Goal: Obtain resource: Download file/media

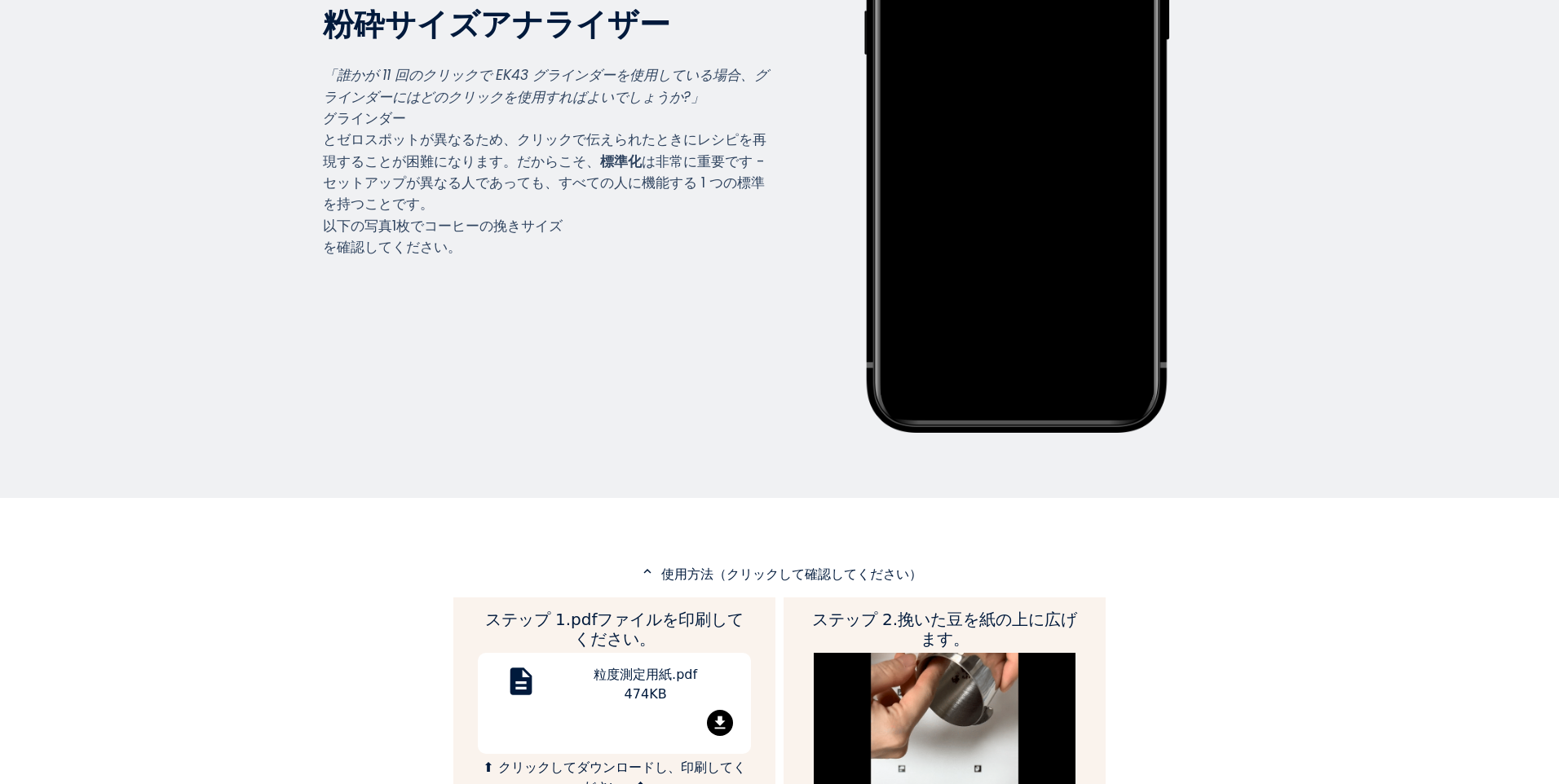
scroll to position [489, 0]
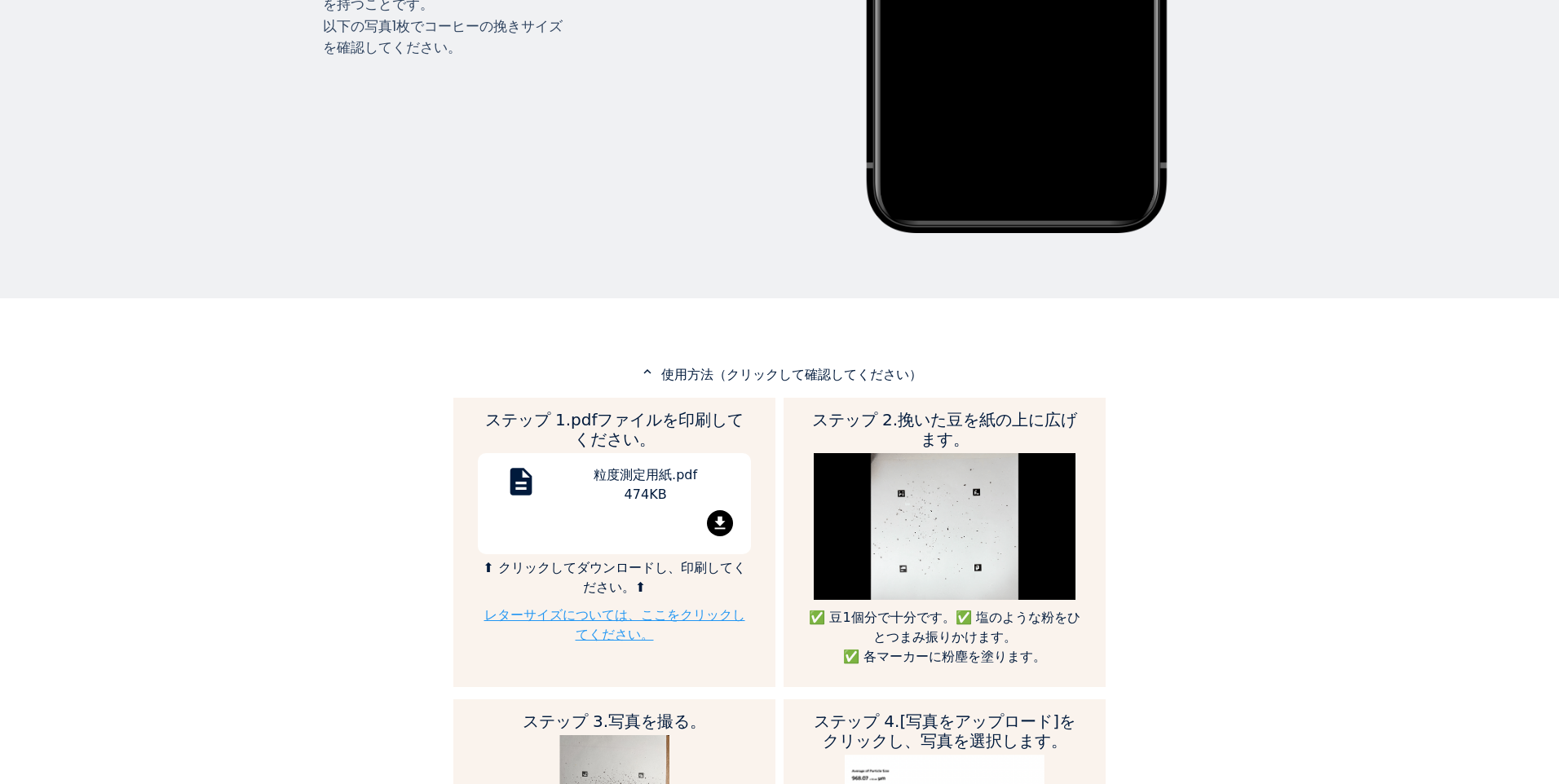
click at [593, 607] on link "レターサイズについては、ここをクリックしてください。" at bounding box center [615, 624] width 261 height 35
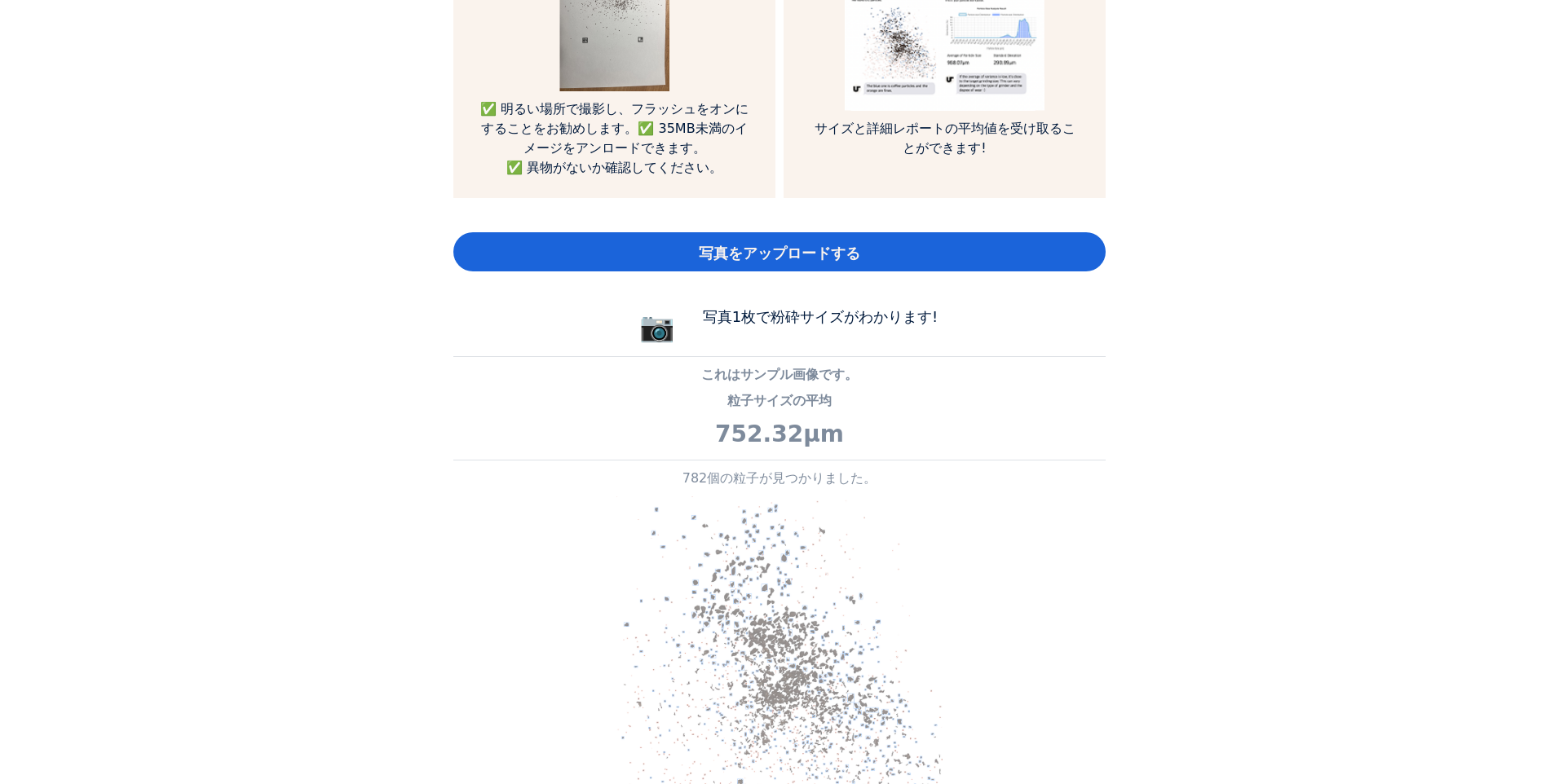
scroll to position [1222, 0]
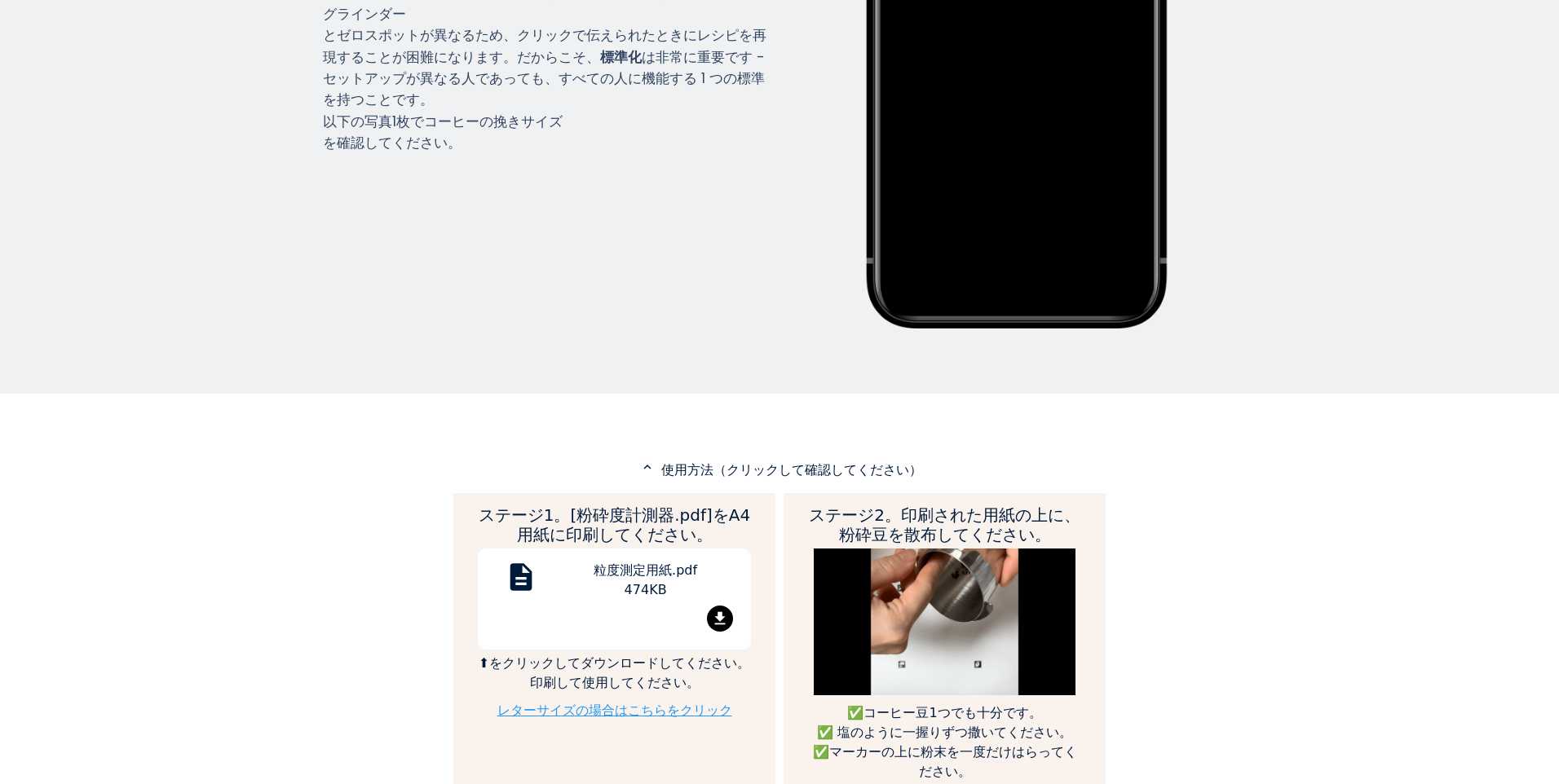
scroll to position [570, 0]
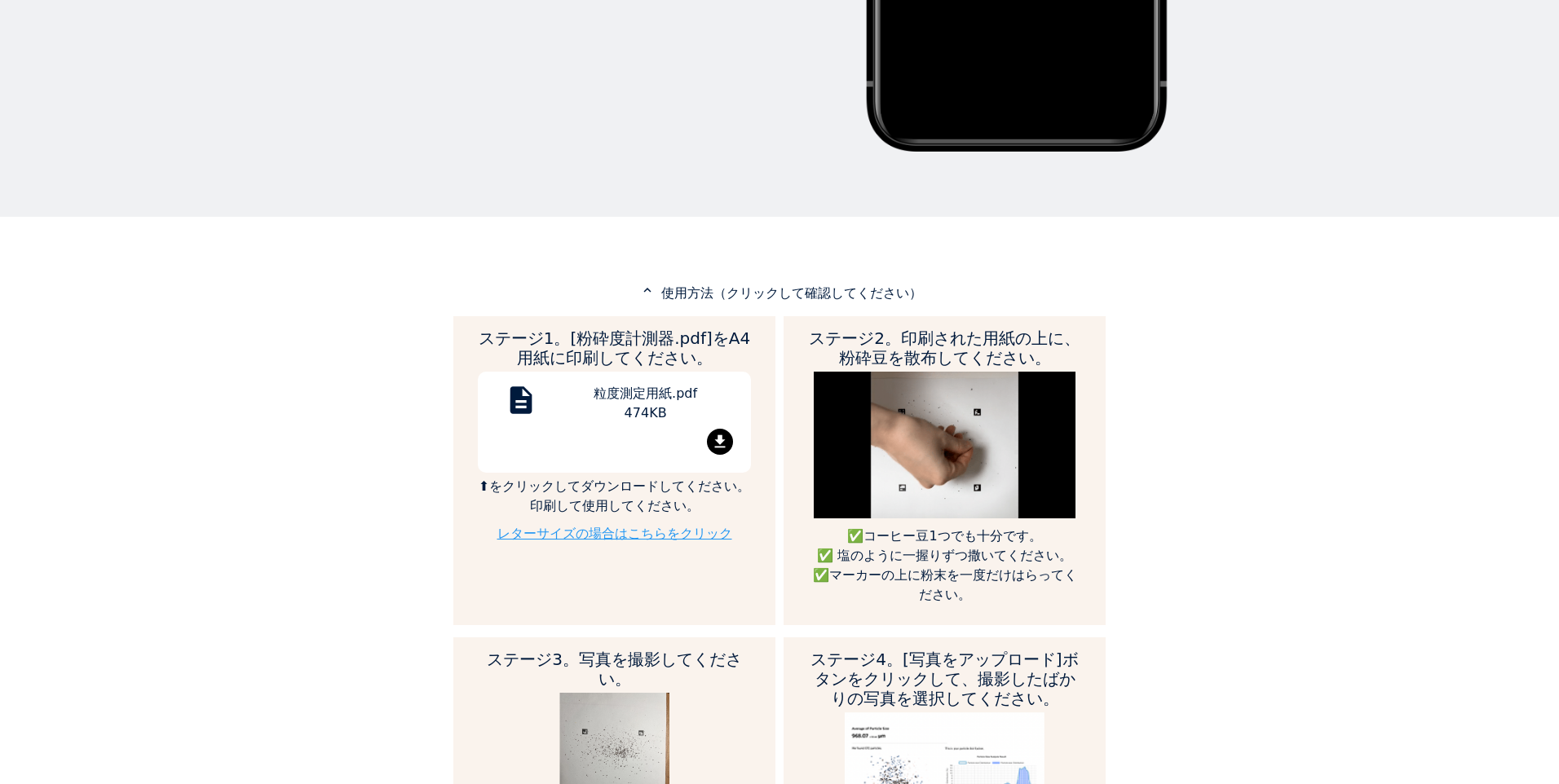
click at [719, 436] on mat-icon "file_download" at bounding box center [719, 442] width 26 height 26
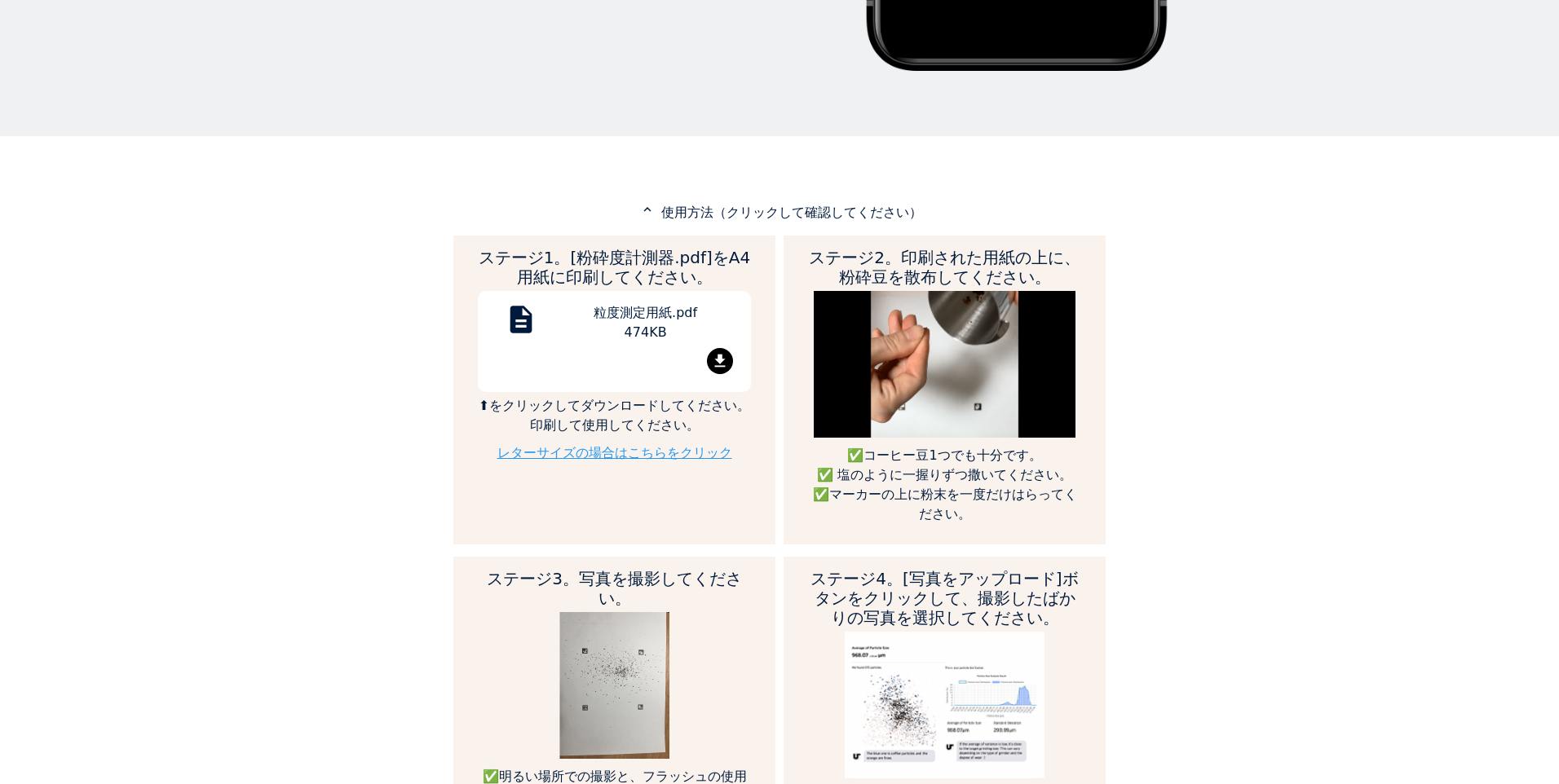
scroll to position [652, 0]
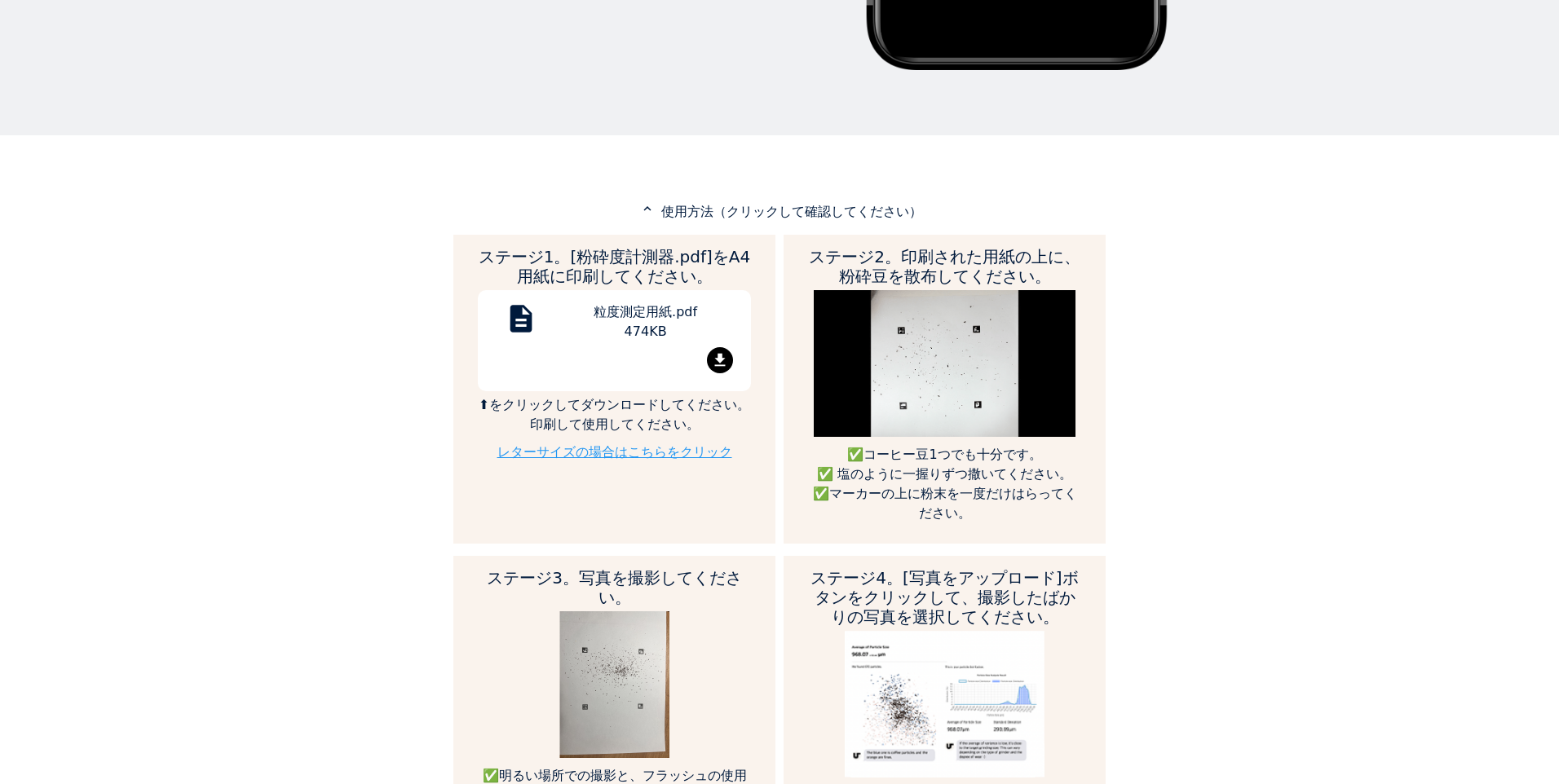
drag, startPoint x: 695, startPoint y: 417, endPoint x: 674, endPoint y: 426, distance: 22.8
click at [674, 426] on p "⬆をクリックしてダウンロードしてください。印刷して使用してください。" at bounding box center [614, 415] width 273 height 39
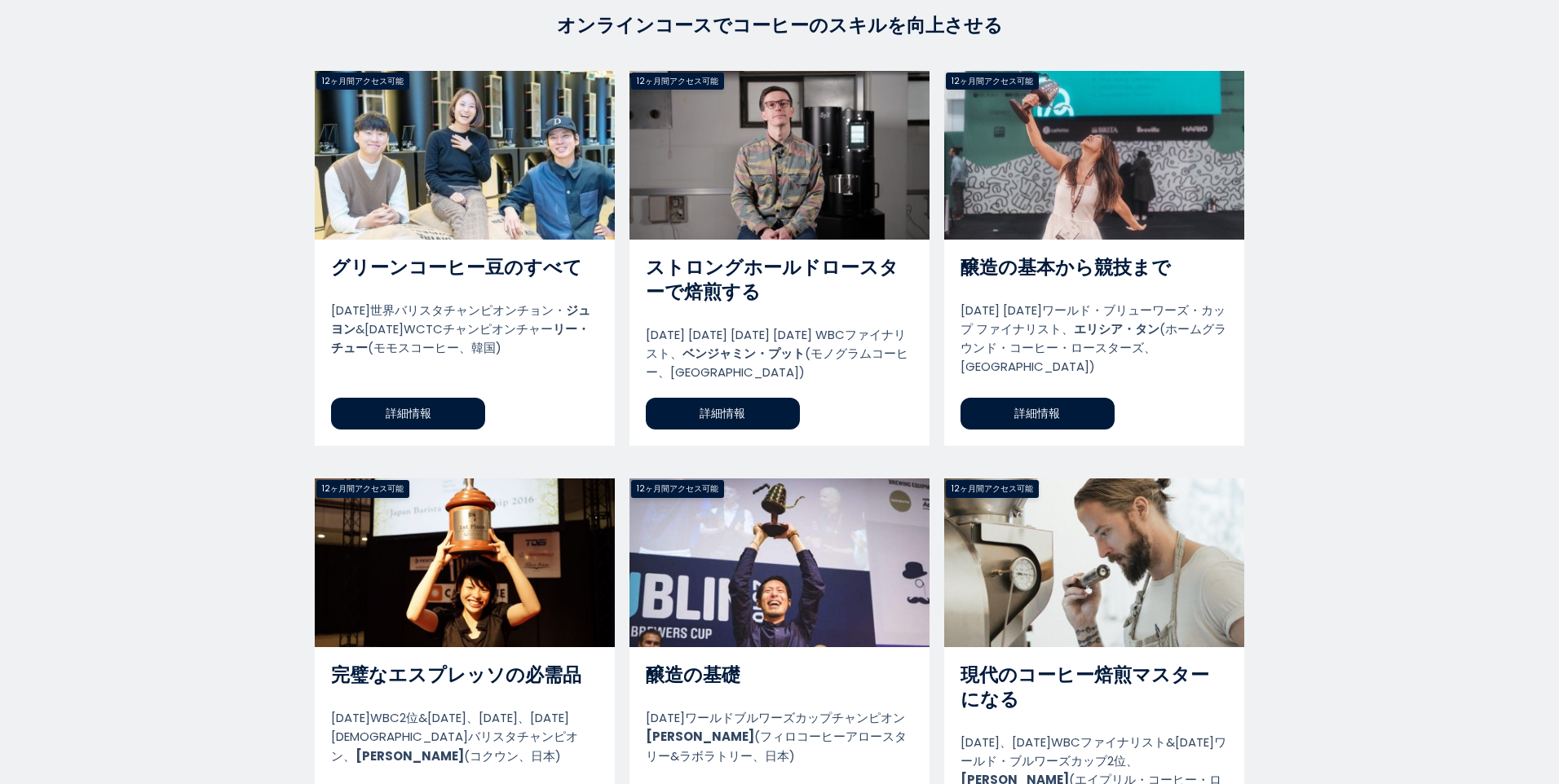
scroll to position [2690, 0]
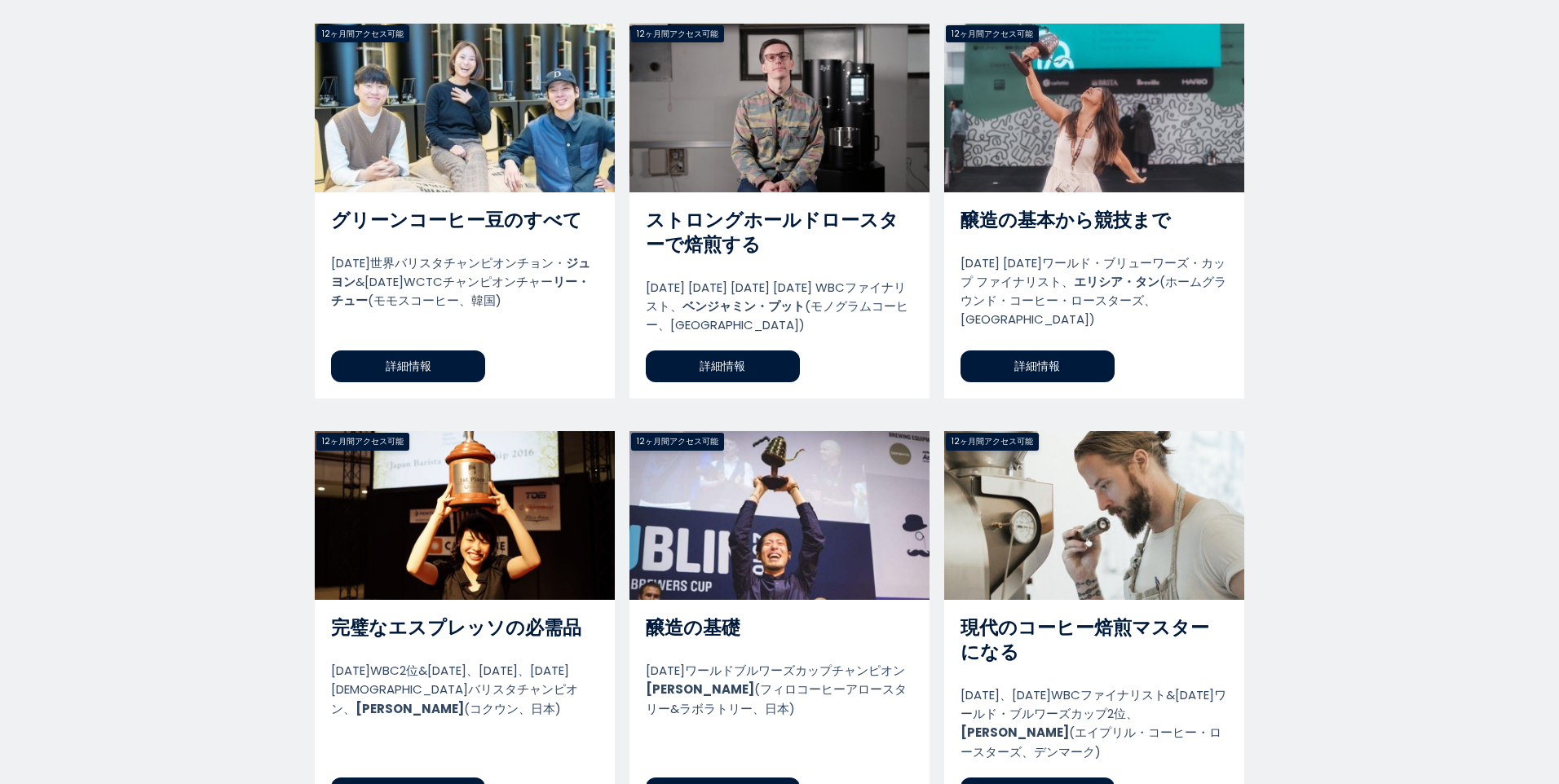
drag, startPoint x: 195, startPoint y: 360, endPoint x: 112, endPoint y: 380, distance: 85.4
click at [112, 380] on section "オンラインコースでコーヒーのスキルを向上させる all Not enrolled newest popular free certificate グリーンコー…" at bounding box center [779, 615] width 1559 height 1429
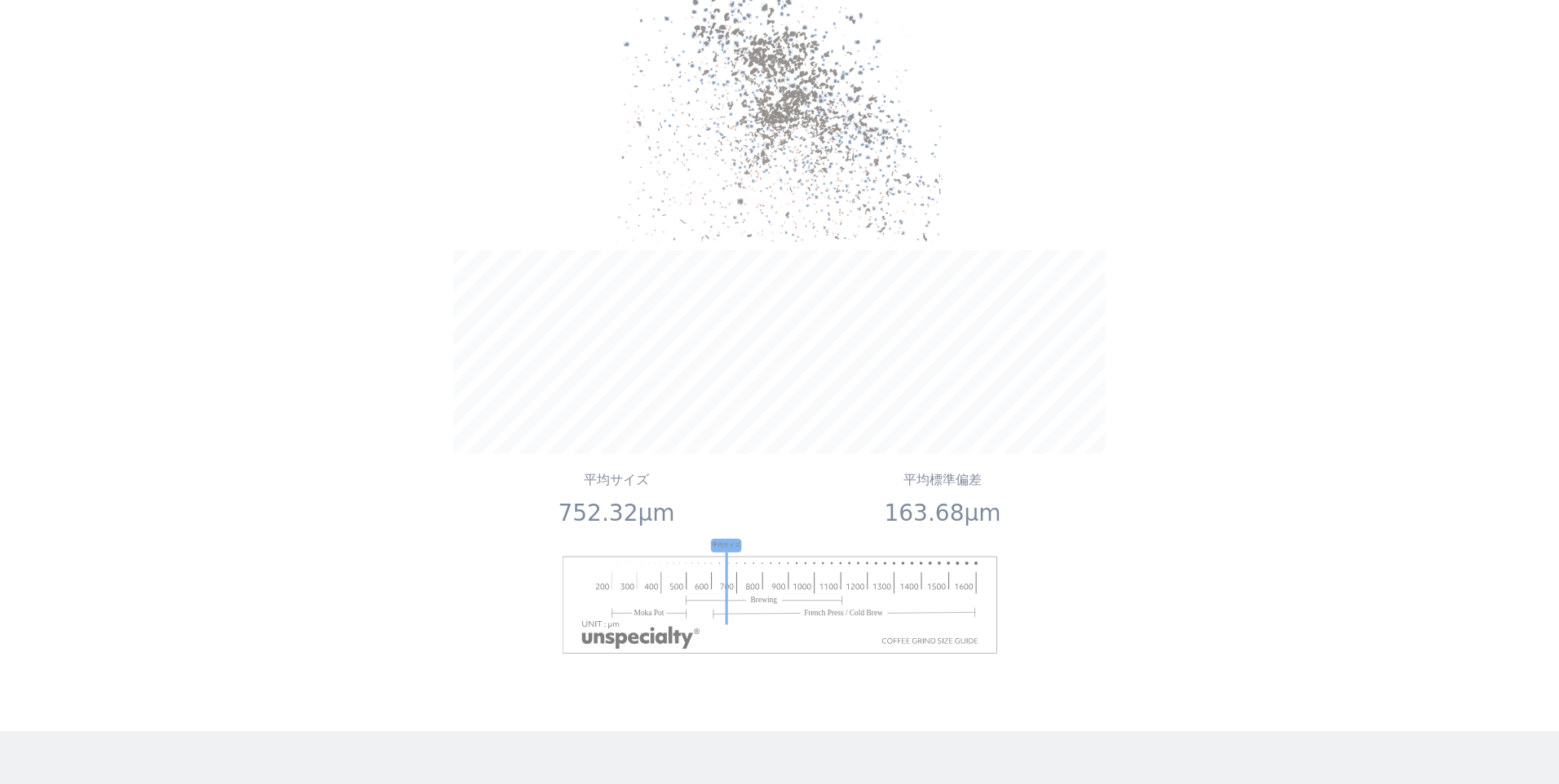
scroll to position [0, 0]
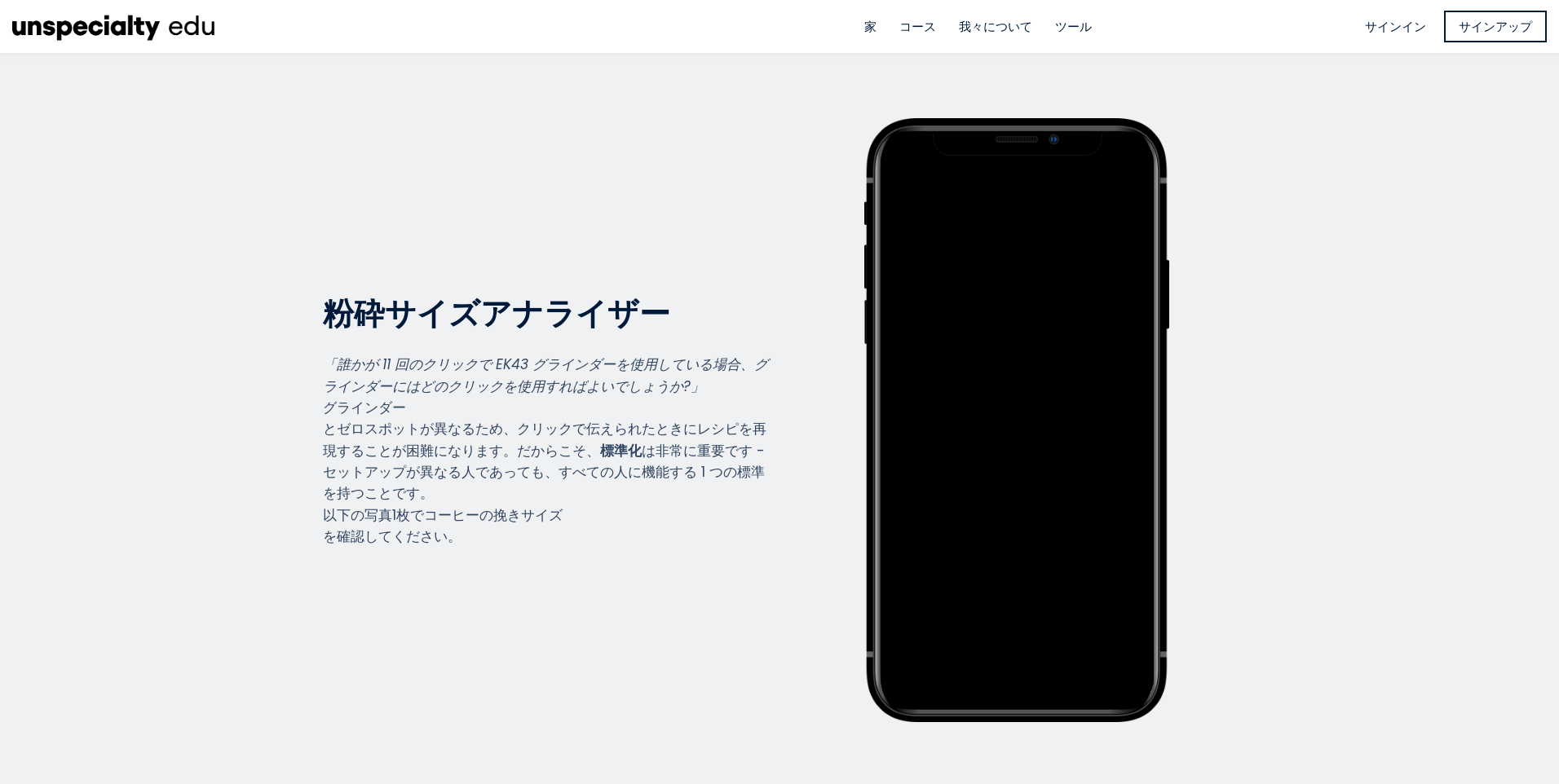
drag, startPoint x: 192, startPoint y: 415, endPoint x: 126, endPoint y: -23, distance: 442.9
click at [1005, 26] on span "我々について" at bounding box center [995, 26] width 73 height 19
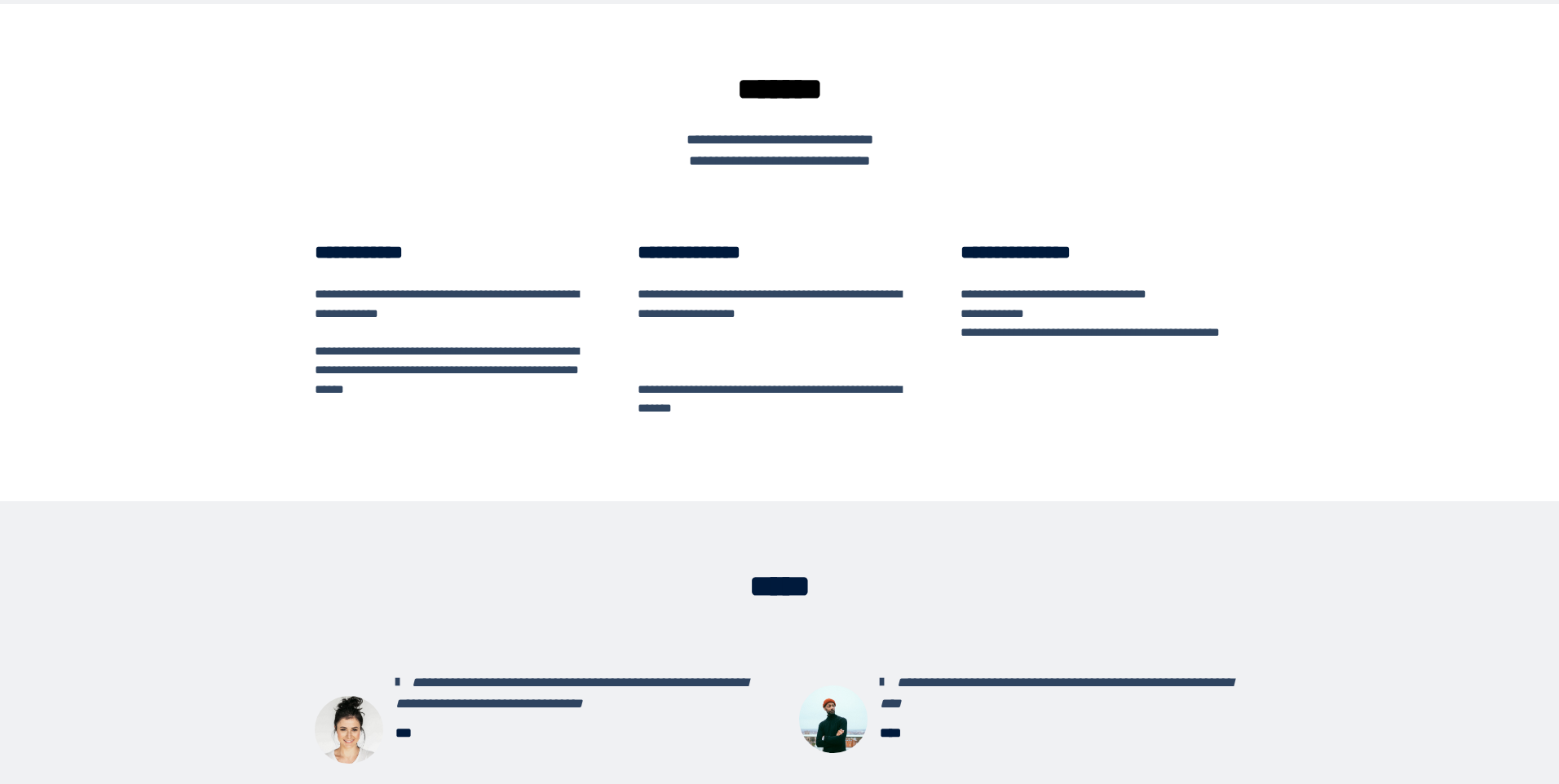
scroll to position [520, 0]
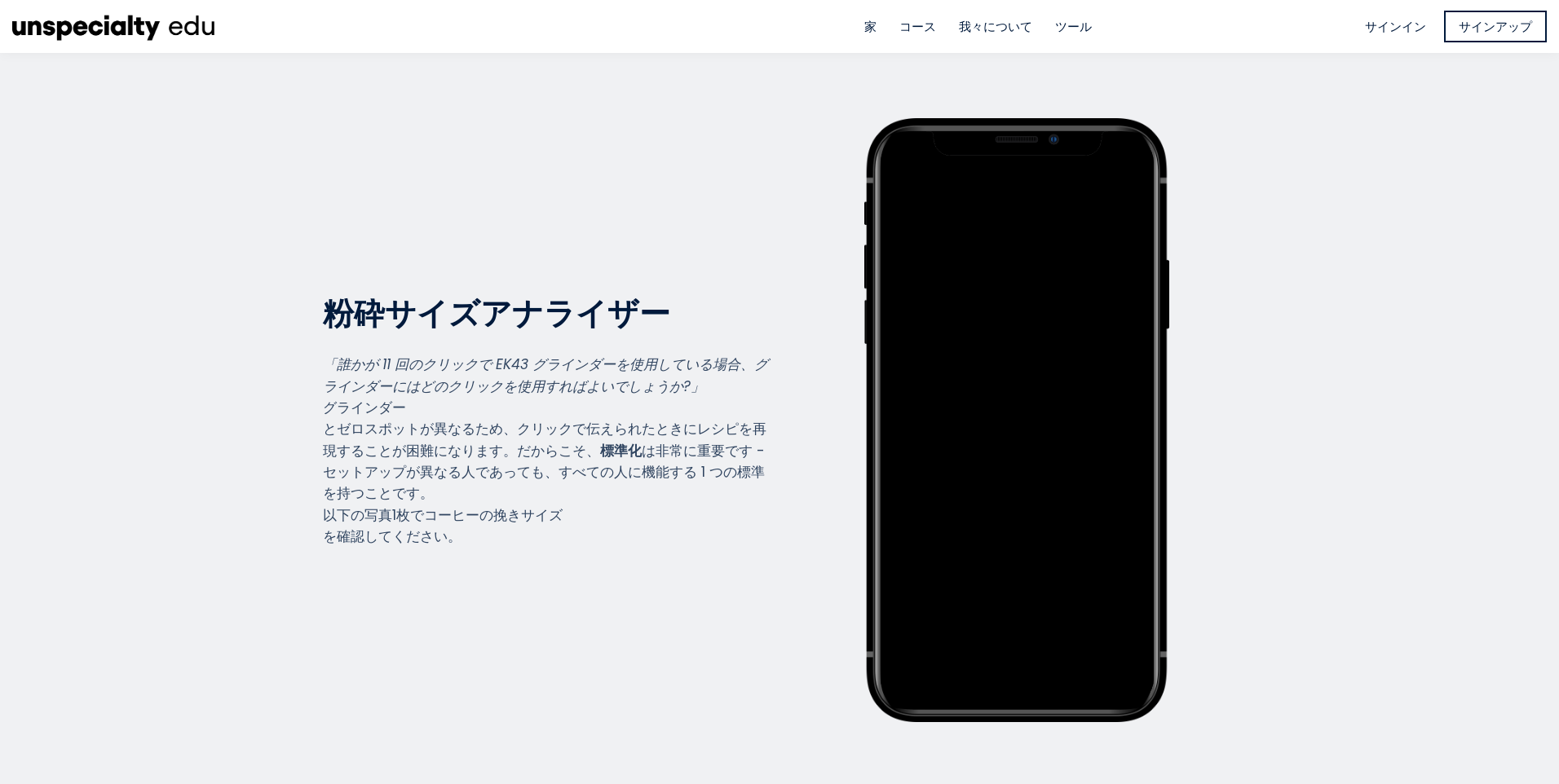
scroll to position [1804, 652]
drag, startPoint x: 463, startPoint y: 578, endPoint x: 409, endPoint y: 583, distance: 54.2
click at [409, 583] on div "粉砕サイズアナライザー Grind Size Analyzer 「誰かが 11 回のクリックで EK43 グラインダーを使用している場合、グラインダーにはどの…" at bounding box center [550, 421] width 455 height 604
click at [72, 514] on section "粉砕サイズアナライザー Grind Size Analyzer 「誰かが 11 回のクリックで EK43 グラインダーを使用している場合、グラインダーにはどの…" at bounding box center [779, 420] width 1559 height 735
